Goal: Book appointment/travel/reservation

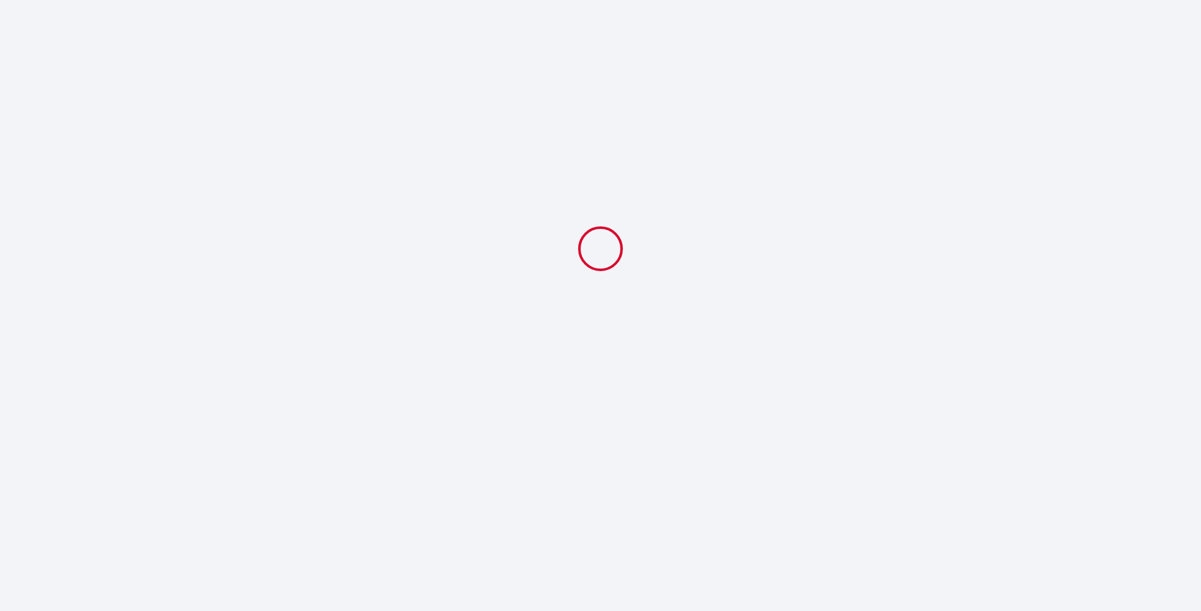
select select
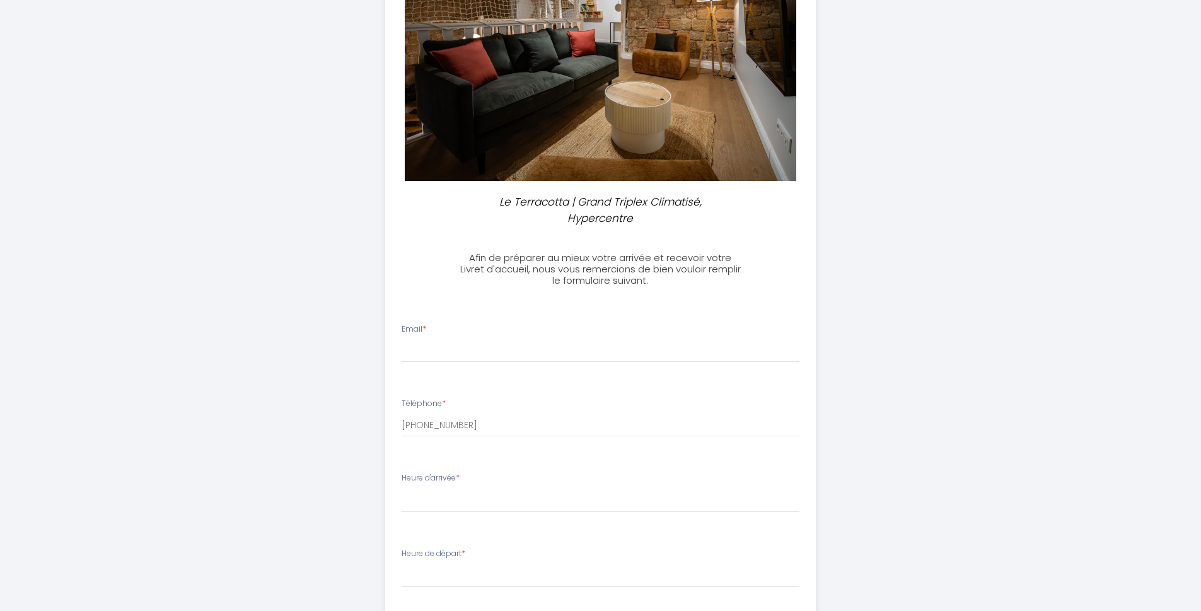
scroll to position [164, 0]
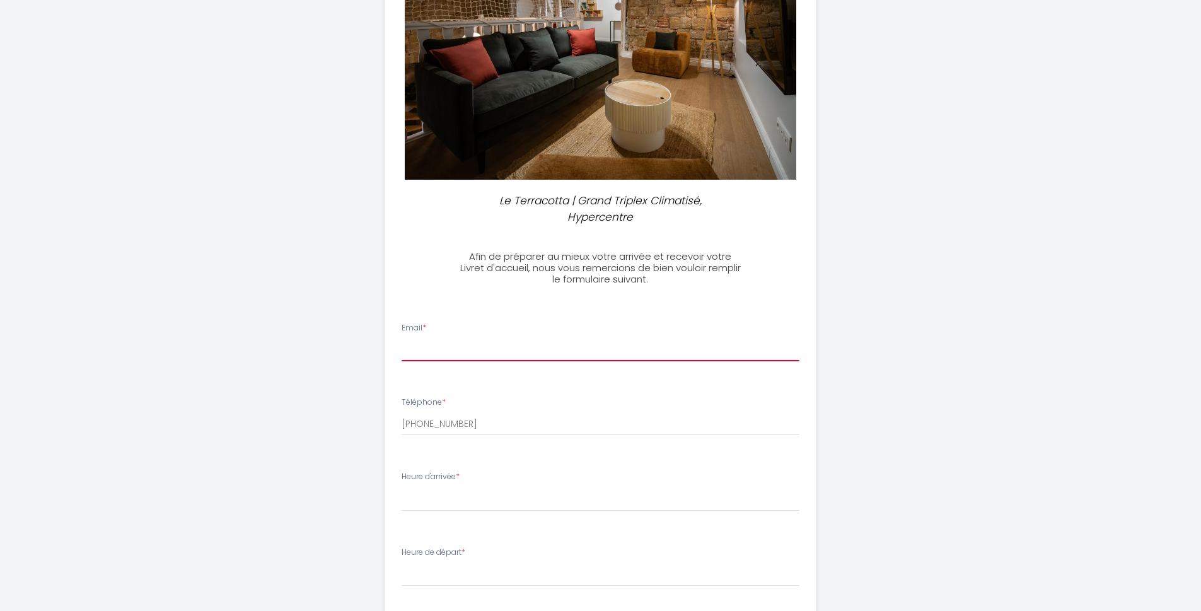
click at [442, 348] on input "Email *" at bounding box center [601, 349] width 398 height 23
type input "[EMAIL_ADDRESS][DOMAIN_NAME]"
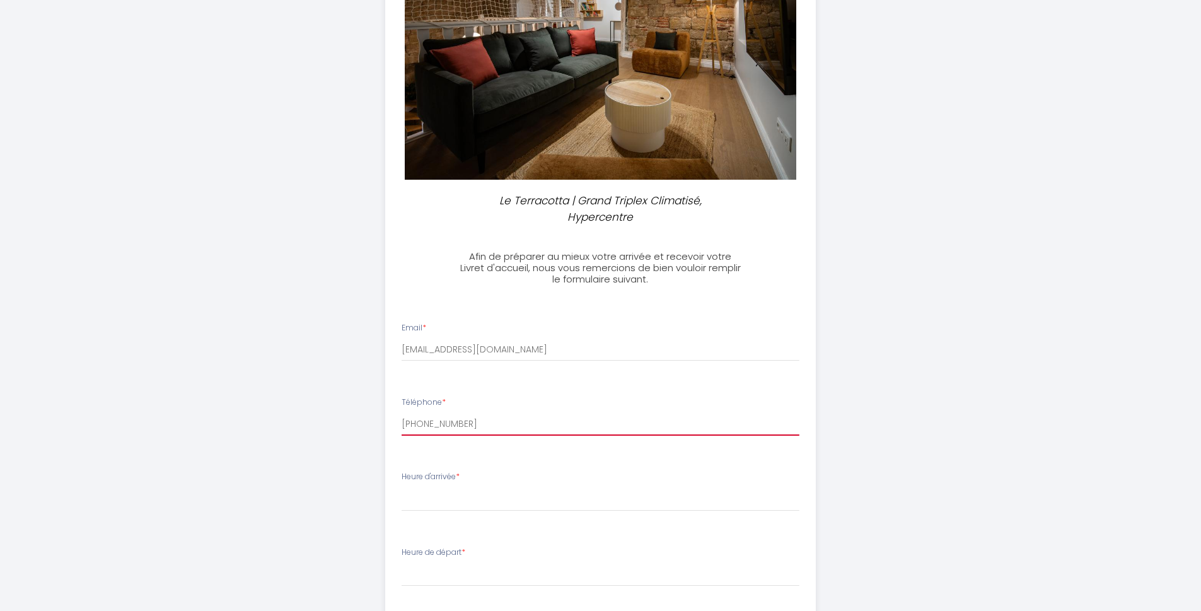
type input "690241669"
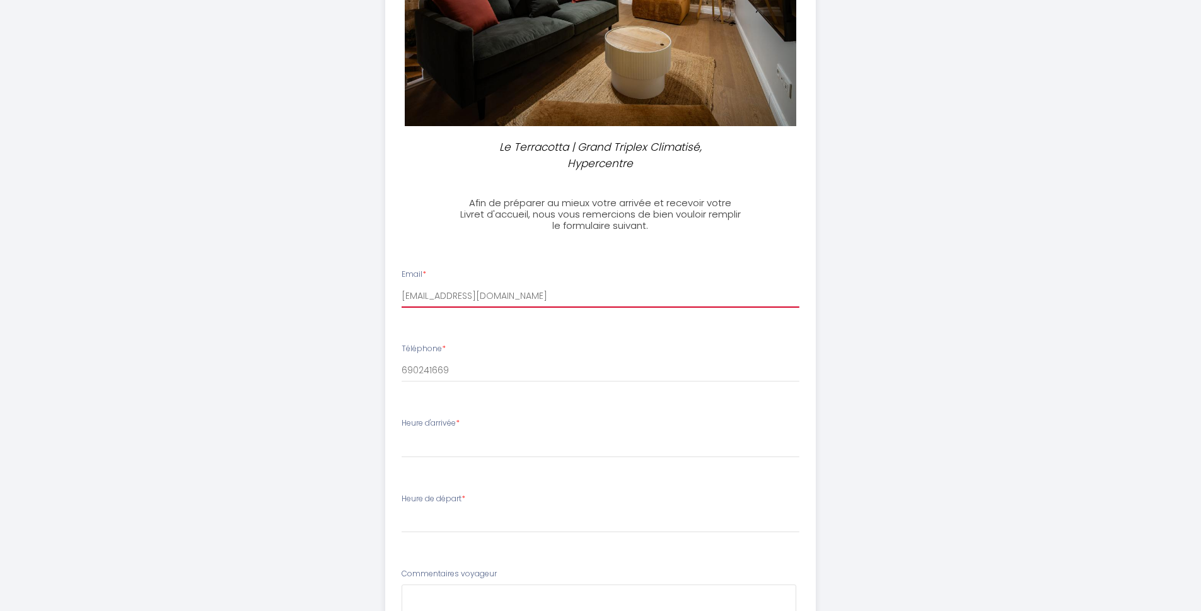
scroll to position [227, 0]
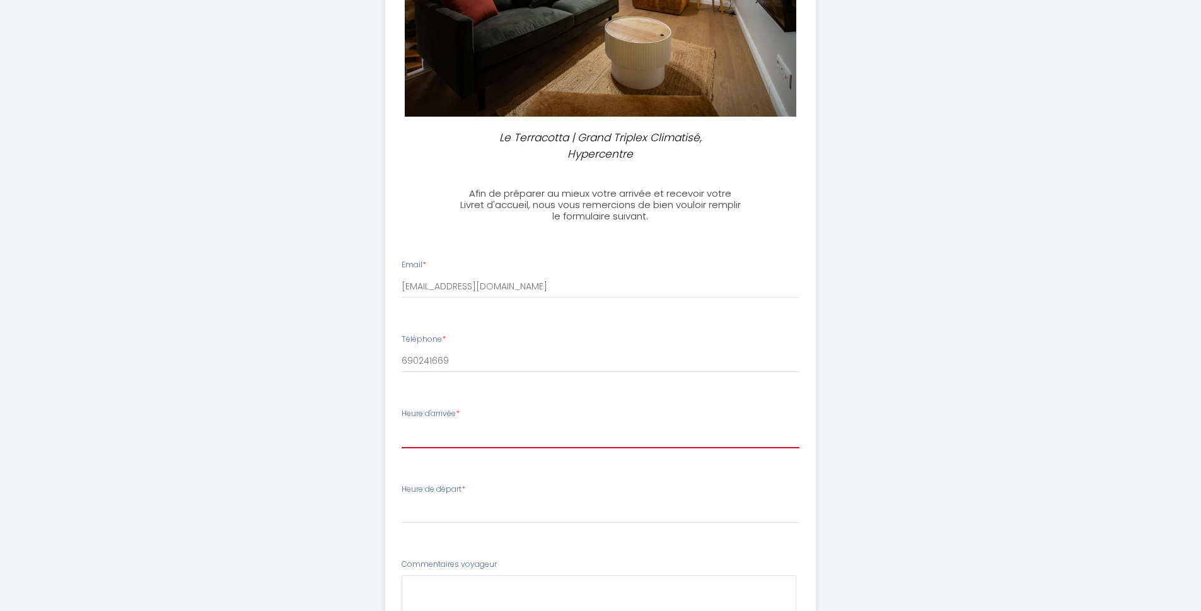
click at [479, 437] on select "16:00 16:30 17:00 17:30 18:00 18:30 19:00 19:30 20:00 20:30 21:00 21:30 22:00 2…" at bounding box center [601, 436] width 398 height 24
select select "16:00"
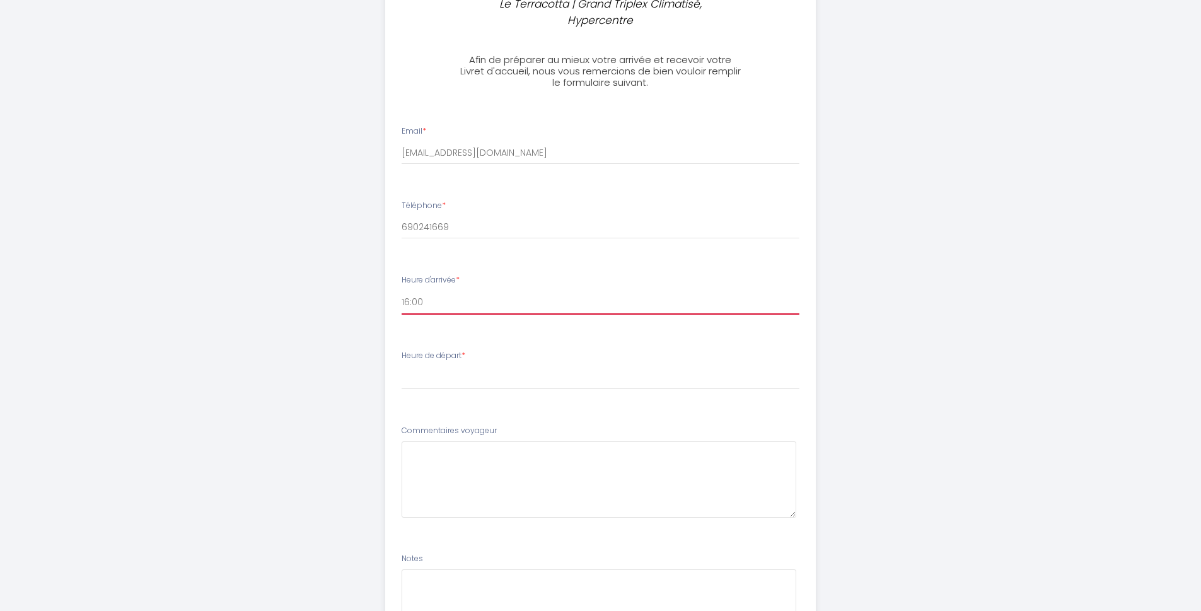
scroll to position [368, 0]
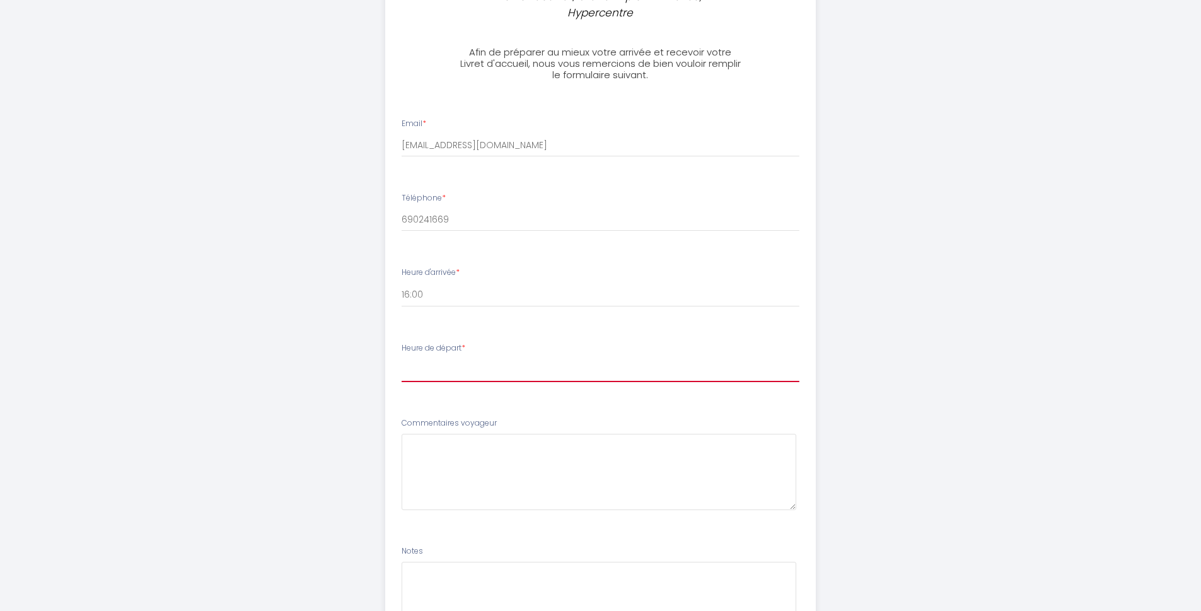
click at [494, 366] on select "00:00 00:30 01:00 01:30 02:00 02:30 03:00 03:30 04:00 04:30 05:00 05:30 06:00 0…" at bounding box center [601, 370] width 398 height 24
select select "10:00"
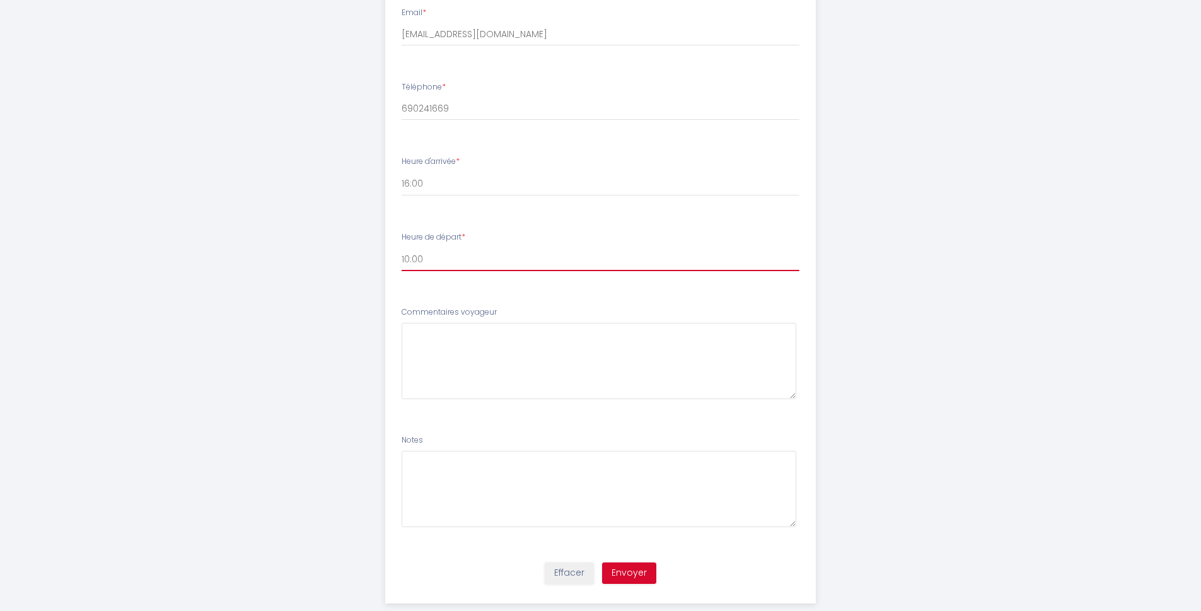
scroll to position [503, 0]
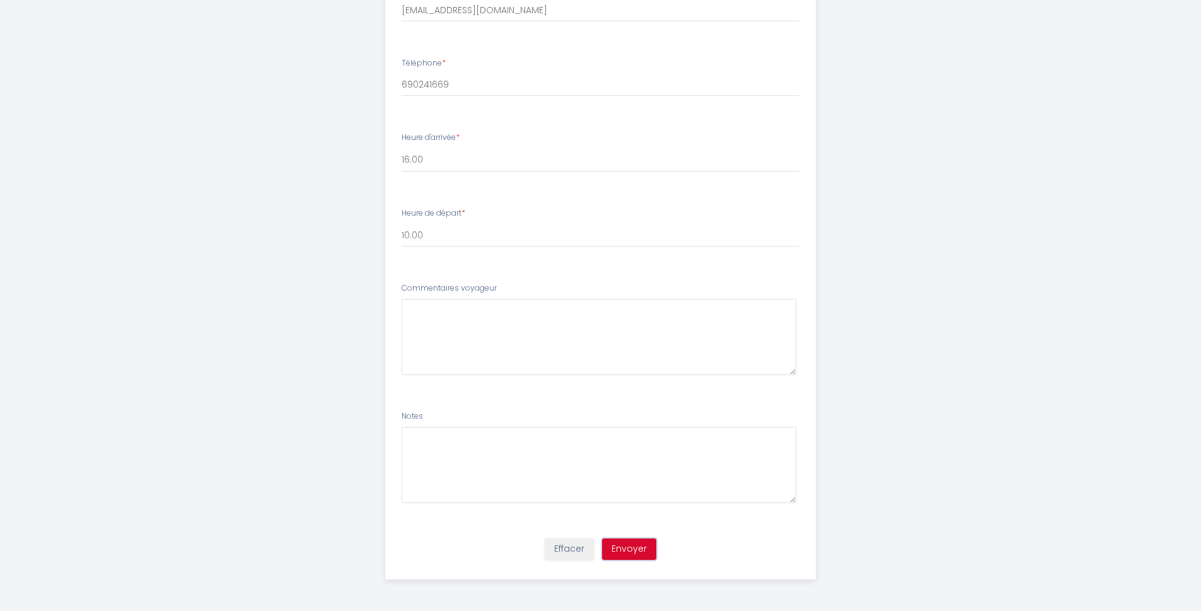
click at [632, 550] on button "Envoyer" at bounding box center [629, 548] width 54 height 21
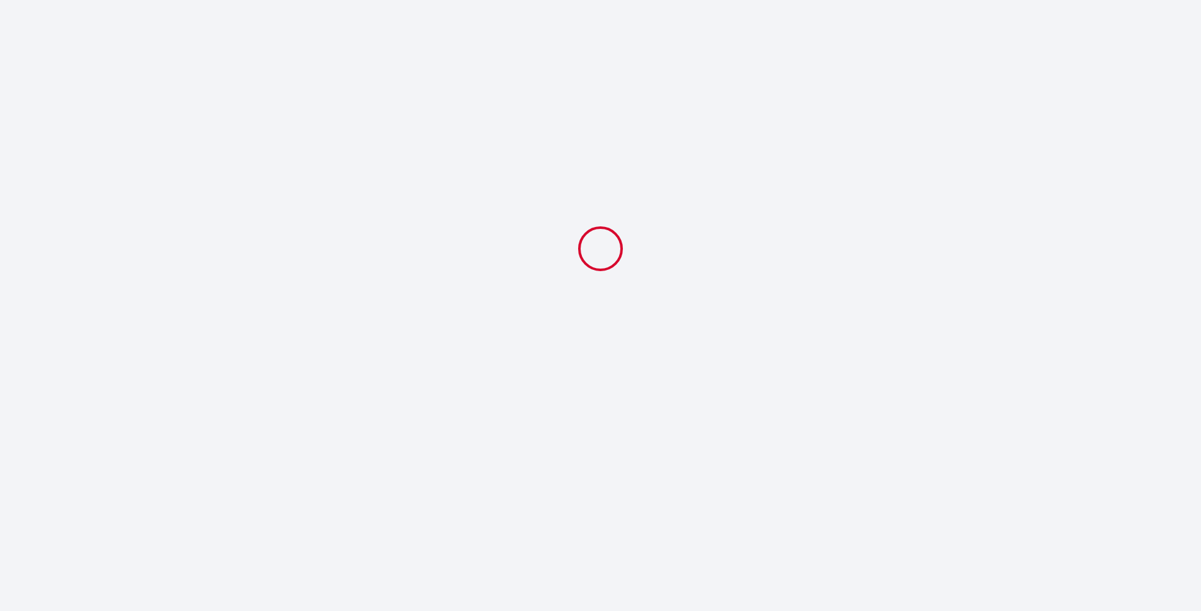
scroll to position [0, 0]
select select "10:00"
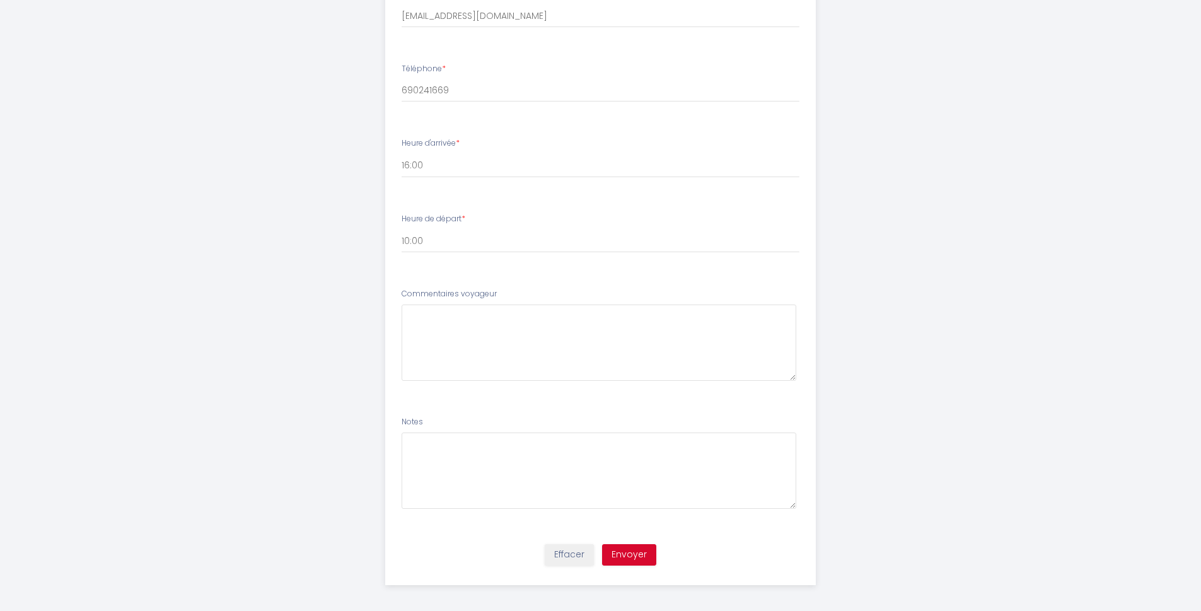
scroll to position [503, 0]
click at [403, 83] on input "690241669" at bounding box center [601, 85] width 398 height 23
type input "[PHONE_NUMBER]"
click at [637, 549] on button "Envoyer" at bounding box center [629, 548] width 54 height 21
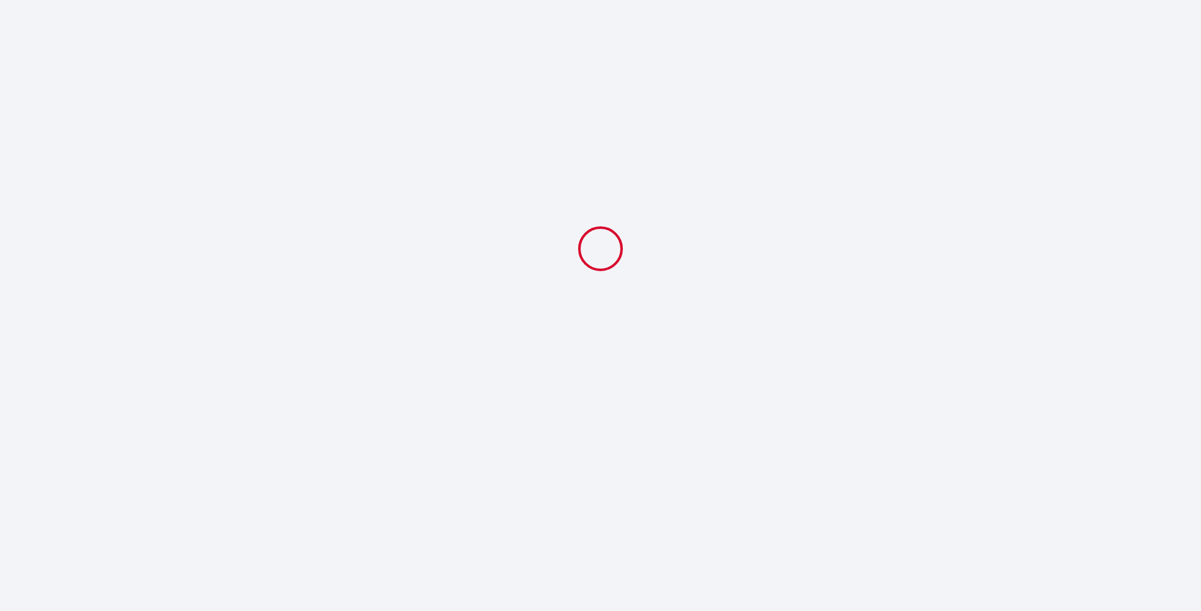
scroll to position [0, 0]
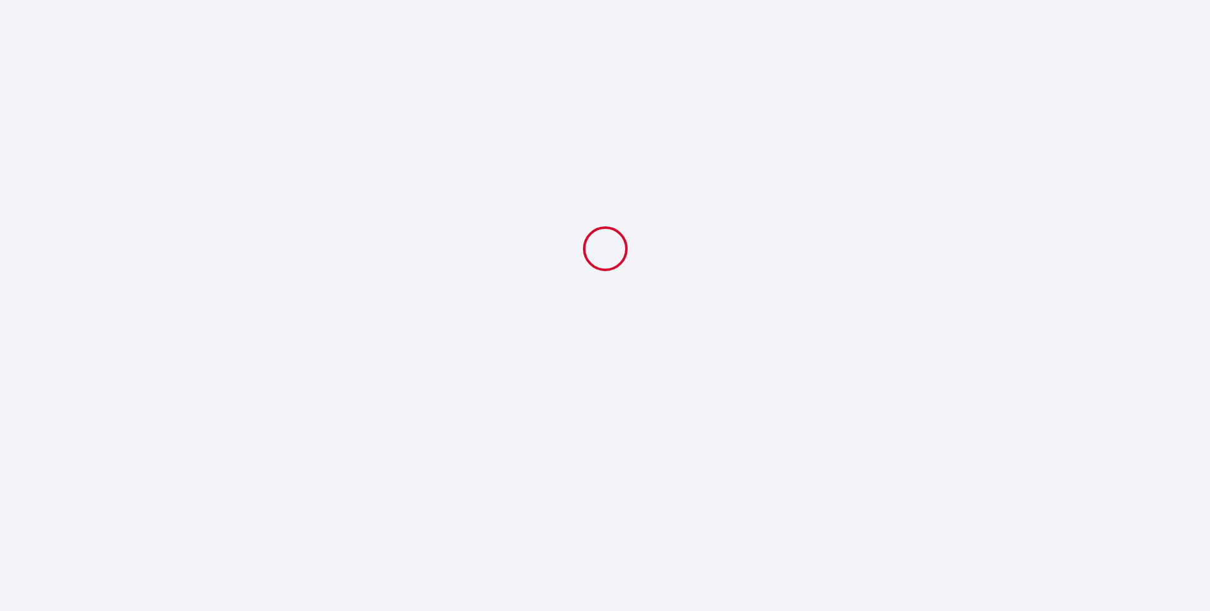
select select "10:00"
